Goal: Task Accomplishment & Management: Use online tool/utility

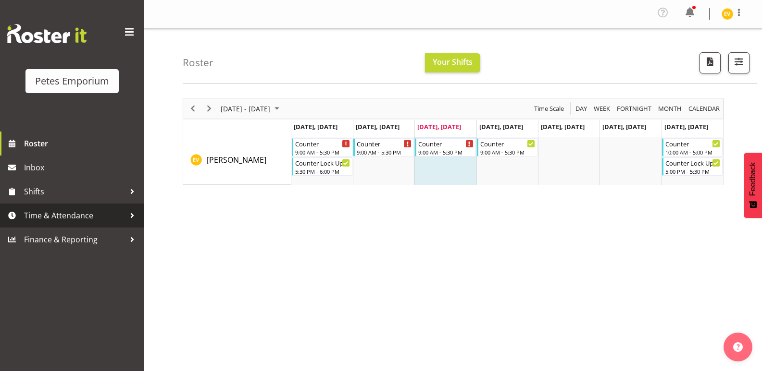
click at [96, 218] on span "Time & Attendance" at bounding box center [74, 216] width 101 height 14
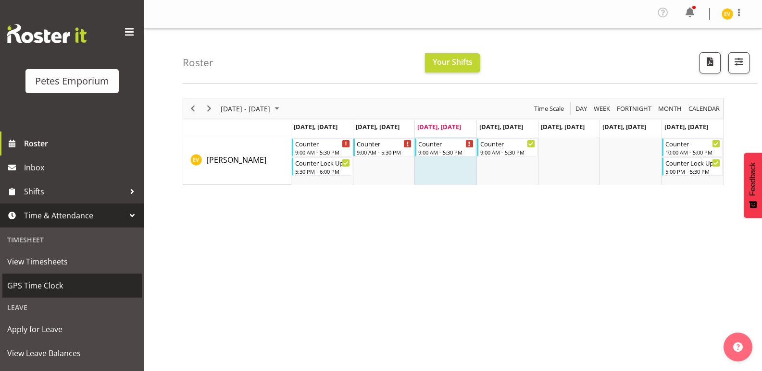
click at [80, 289] on span "GPS Time Clock" at bounding box center [72, 286] width 130 height 14
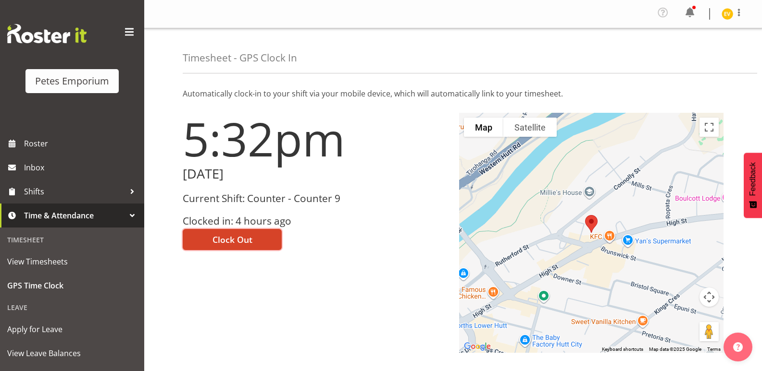
click at [231, 244] on span "Clock Out" at bounding box center [232, 240] width 40 height 12
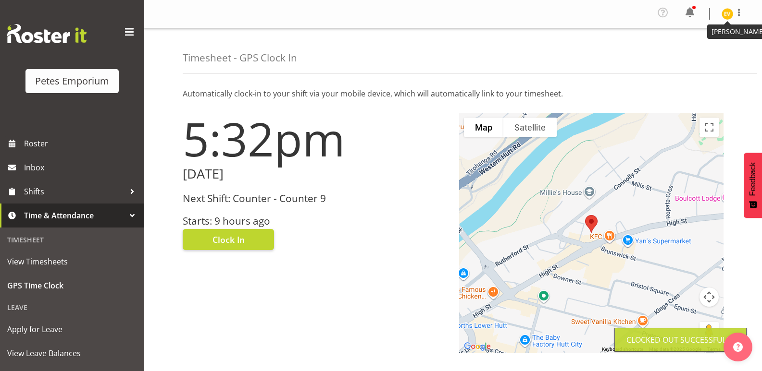
click at [728, 12] on img at bounding box center [727, 14] width 12 height 12
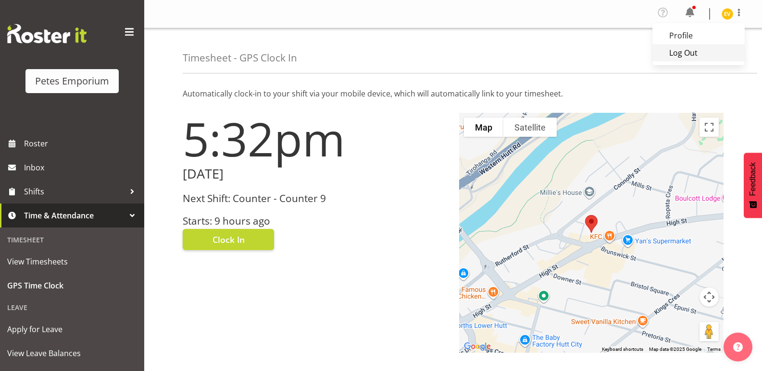
click at [687, 47] on link "Log Out" at bounding box center [698, 52] width 92 height 17
